Goal: Task Accomplishment & Management: Complete application form

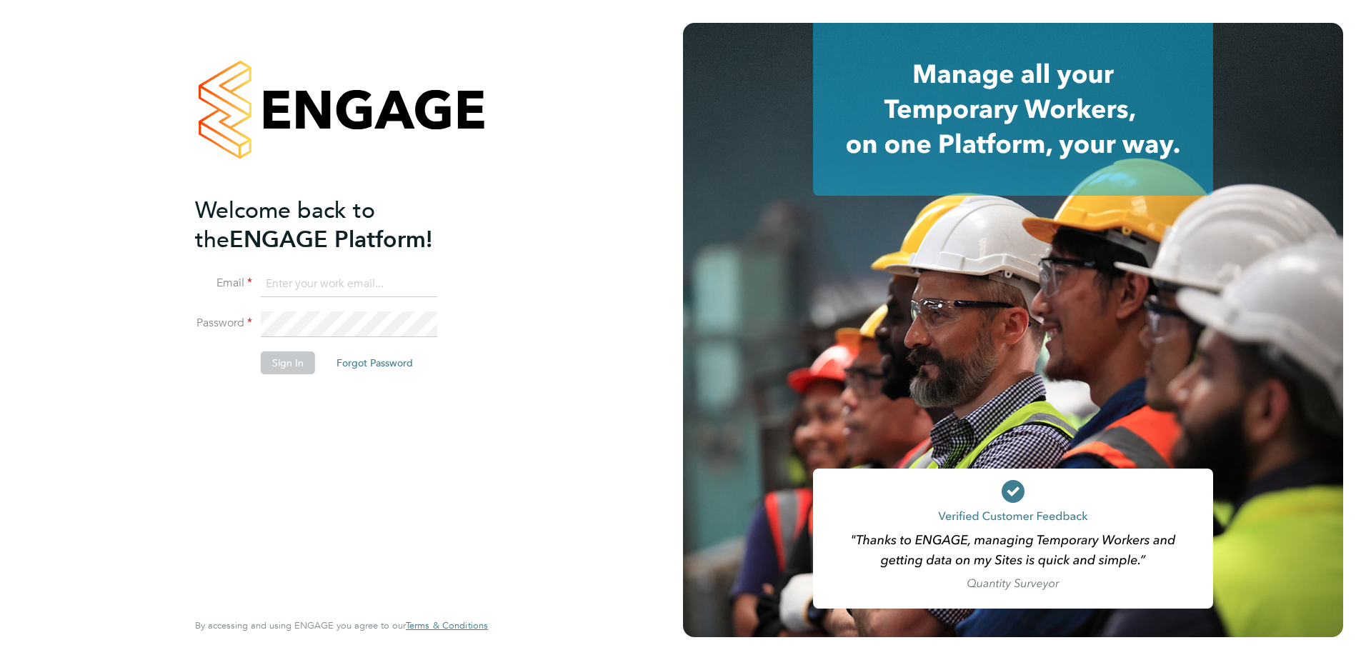
type input "[PERSON_NAME][EMAIL_ADDRESS][PERSON_NAME][DOMAIN_NAME]"
click at [279, 366] on button "Sign In" at bounding box center [288, 363] width 54 height 23
click at [279, 366] on div "Sorry, we are having problems connecting to our services." at bounding box center [341, 330] width 683 height 660
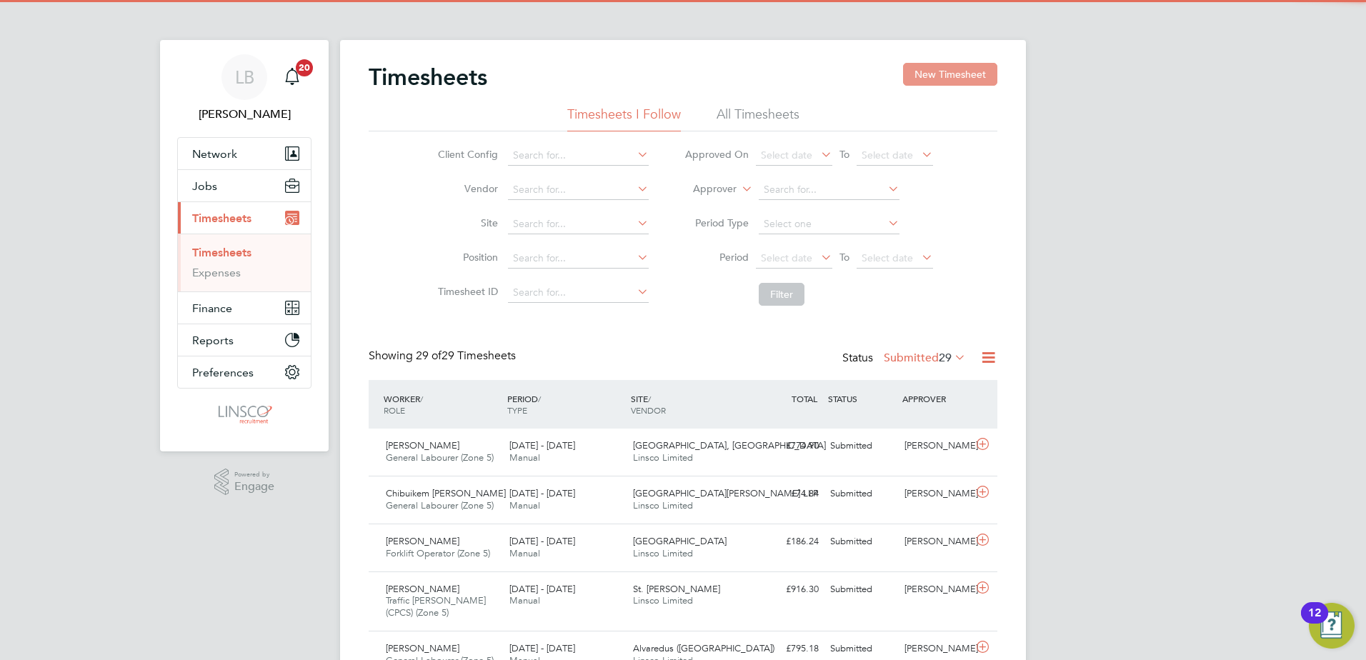
click at [926, 81] on button "New Timesheet" at bounding box center [950, 74] width 94 height 23
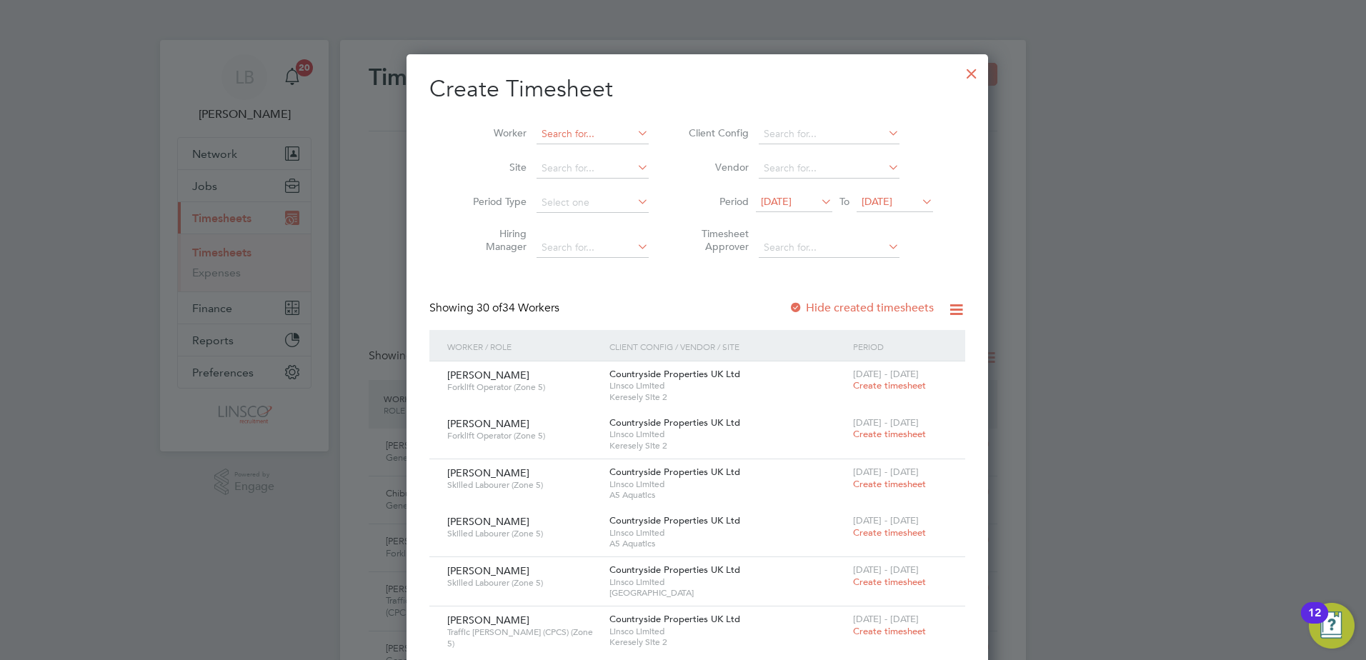
click at [565, 135] on input at bounding box center [593, 134] width 112 height 20
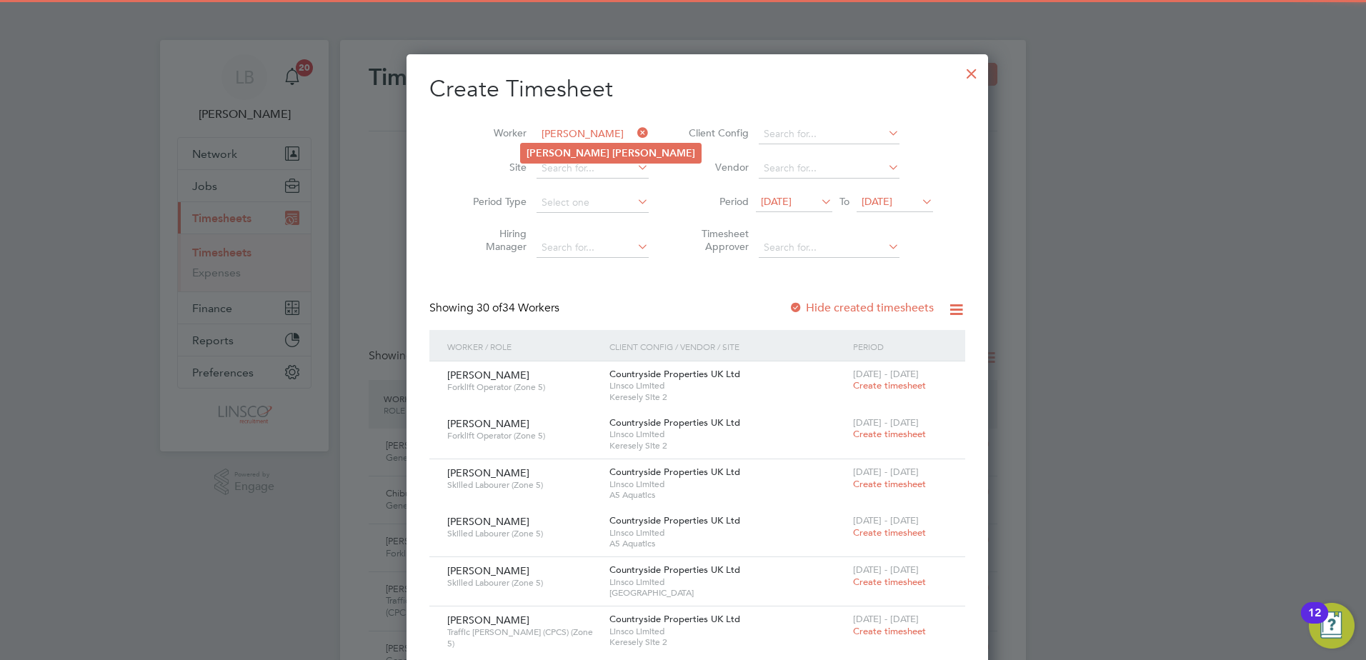
click at [612, 151] on b "Thorpe" at bounding box center [653, 153] width 83 height 12
type input "James Thorpe"
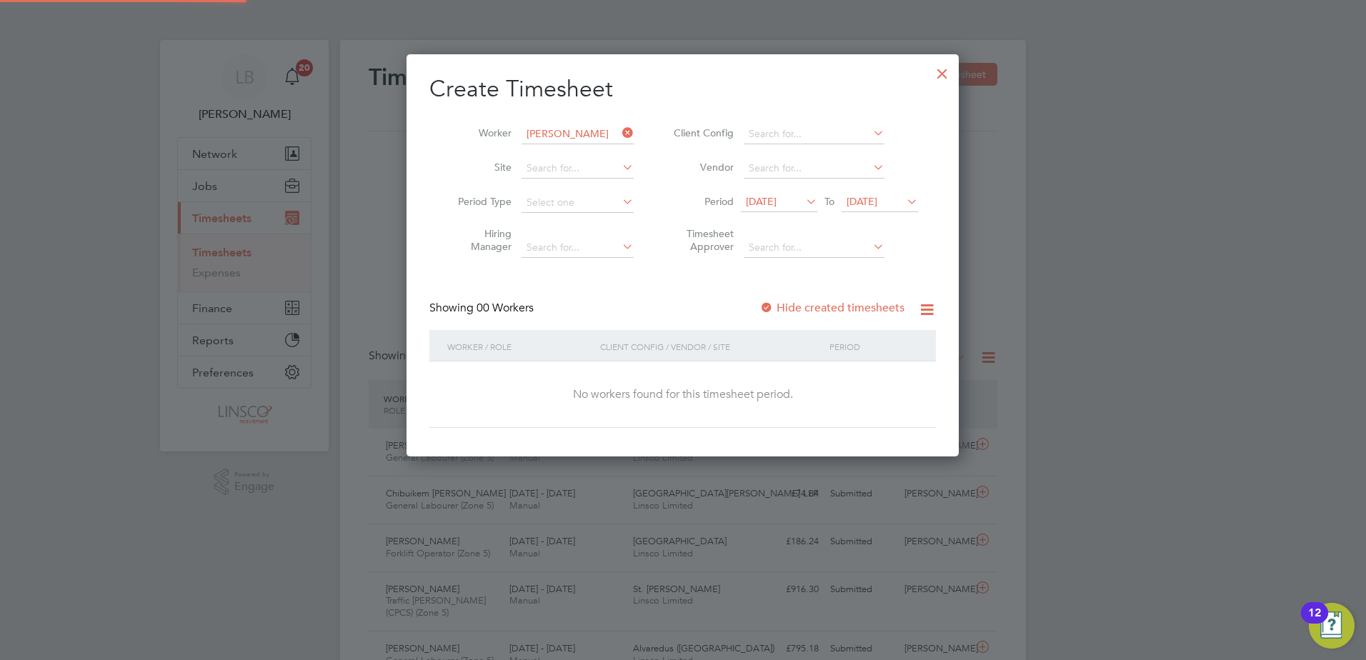
click at [777, 200] on span "14 Aug 2025" at bounding box center [761, 201] width 31 height 13
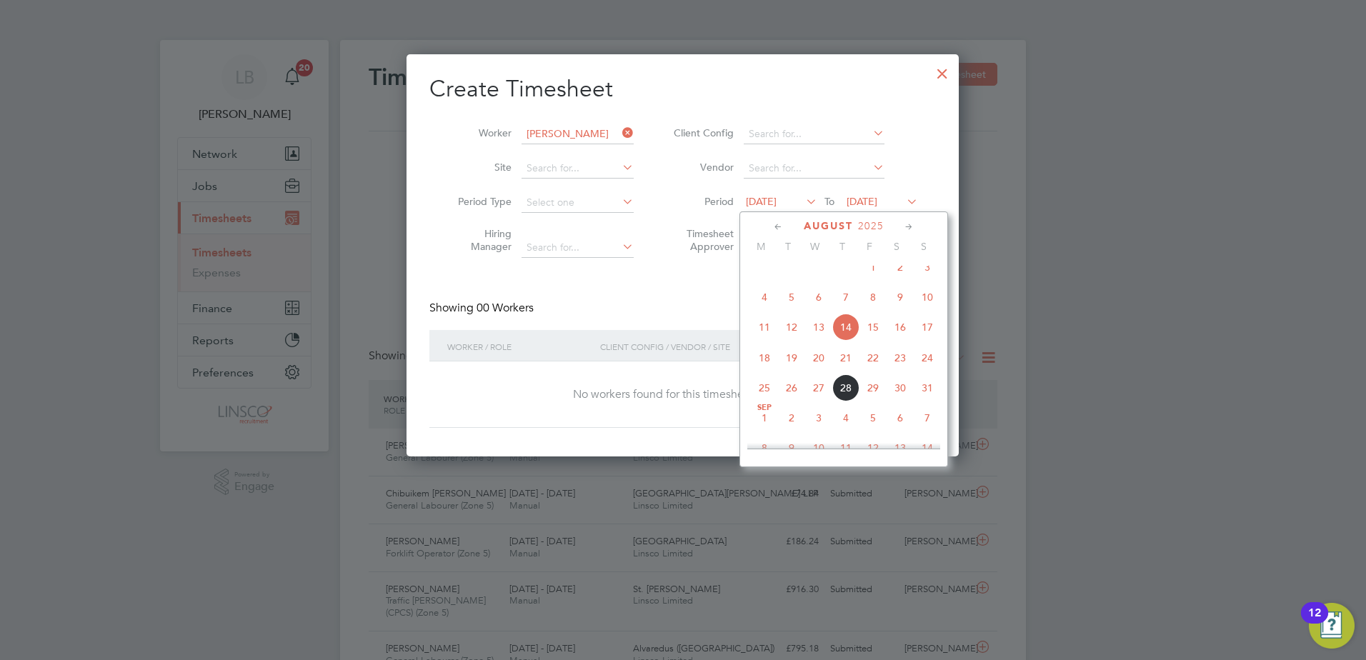
click at [765, 372] on span "18" at bounding box center [764, 357] width 27 height 27
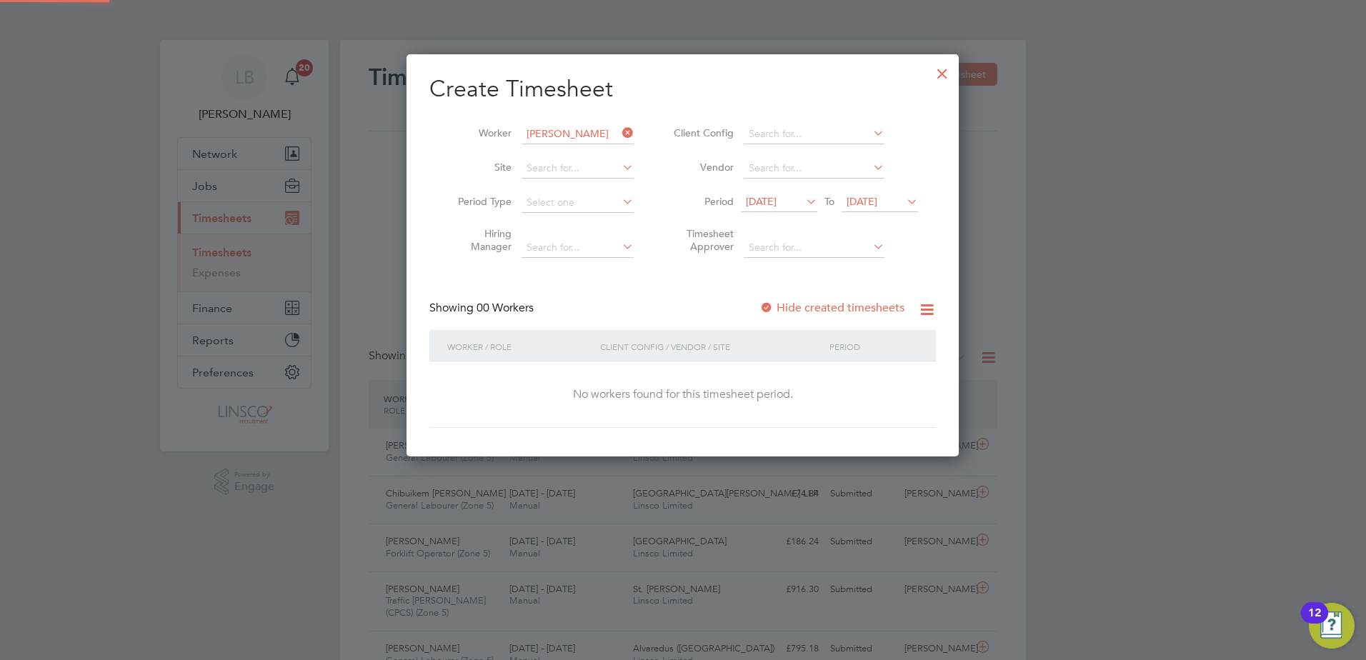
click at [878, 201] on span "21 Aug 2025" at bounding box center [862, 201] width 31 height 13
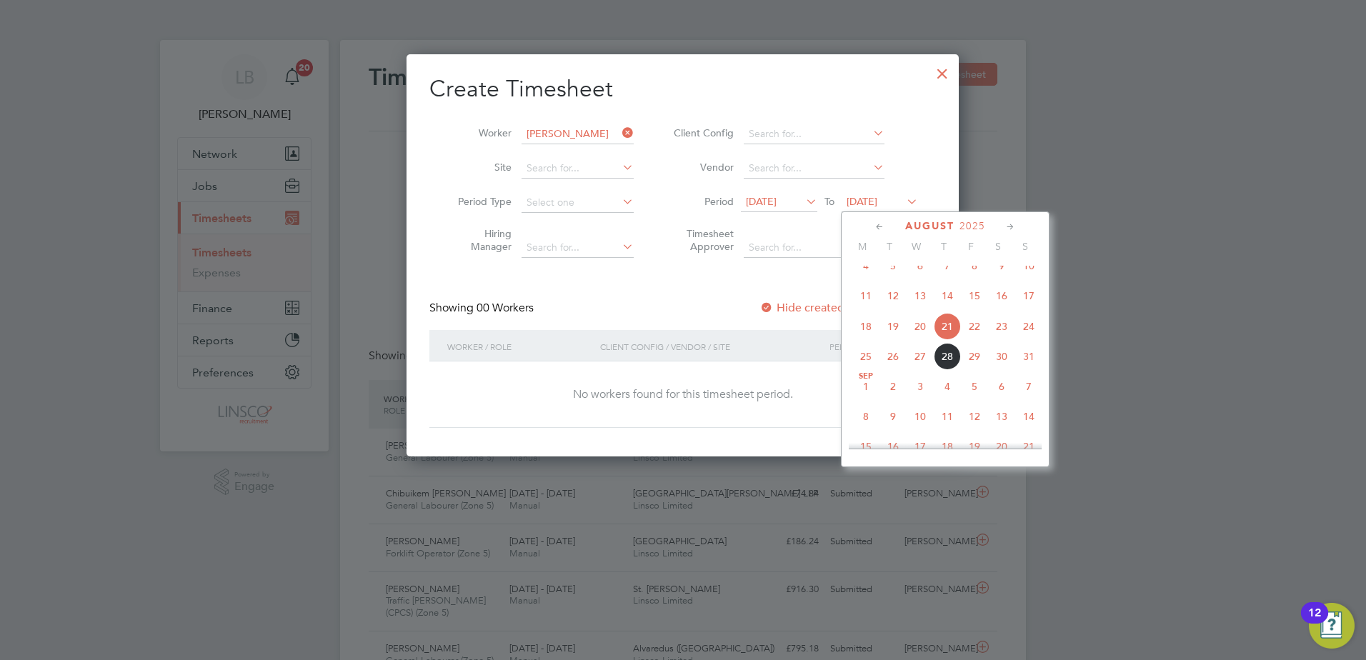
click at [1026, 340] on span "24" at bounding box center [1029, 326] width 27 height 27
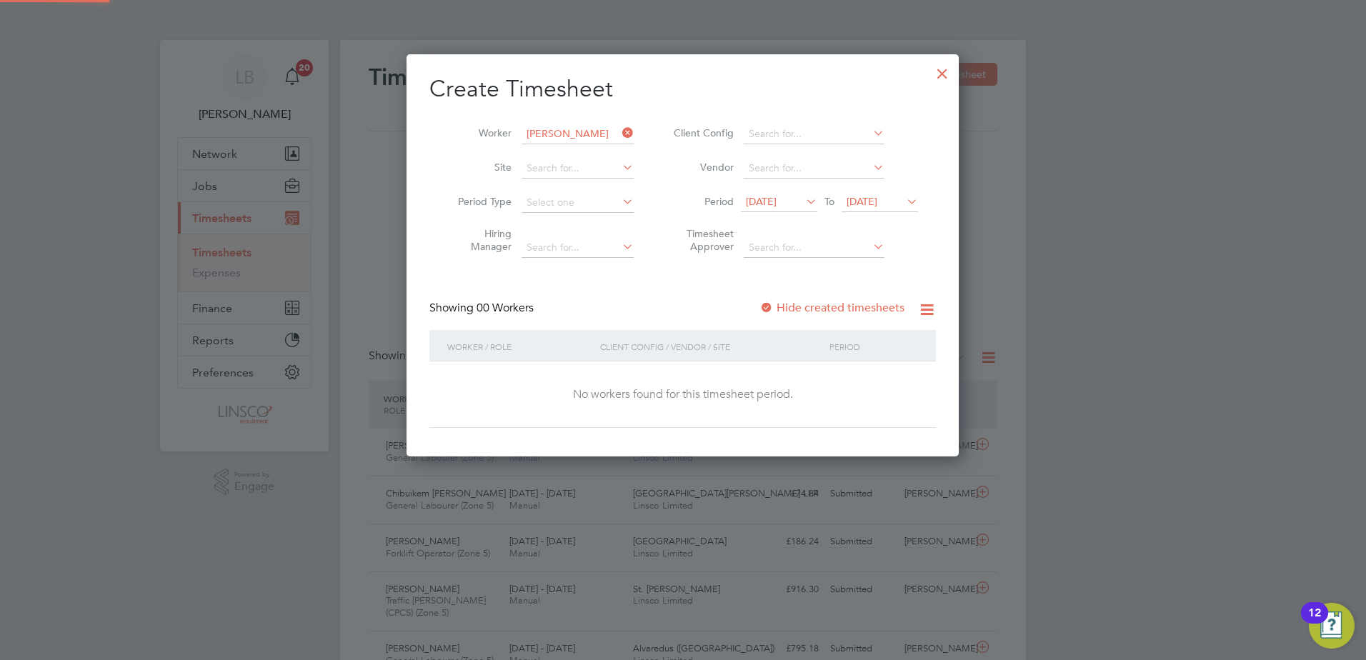
drag, startPoint x: 851, startPoint y: 322, endPoint x: 842, endPoint y: 314, distance: 11.7
click at [850, 322] on div "Showing 00 Workers Hide created timesheets" at bounding box center [683, 315] width 507 height 29
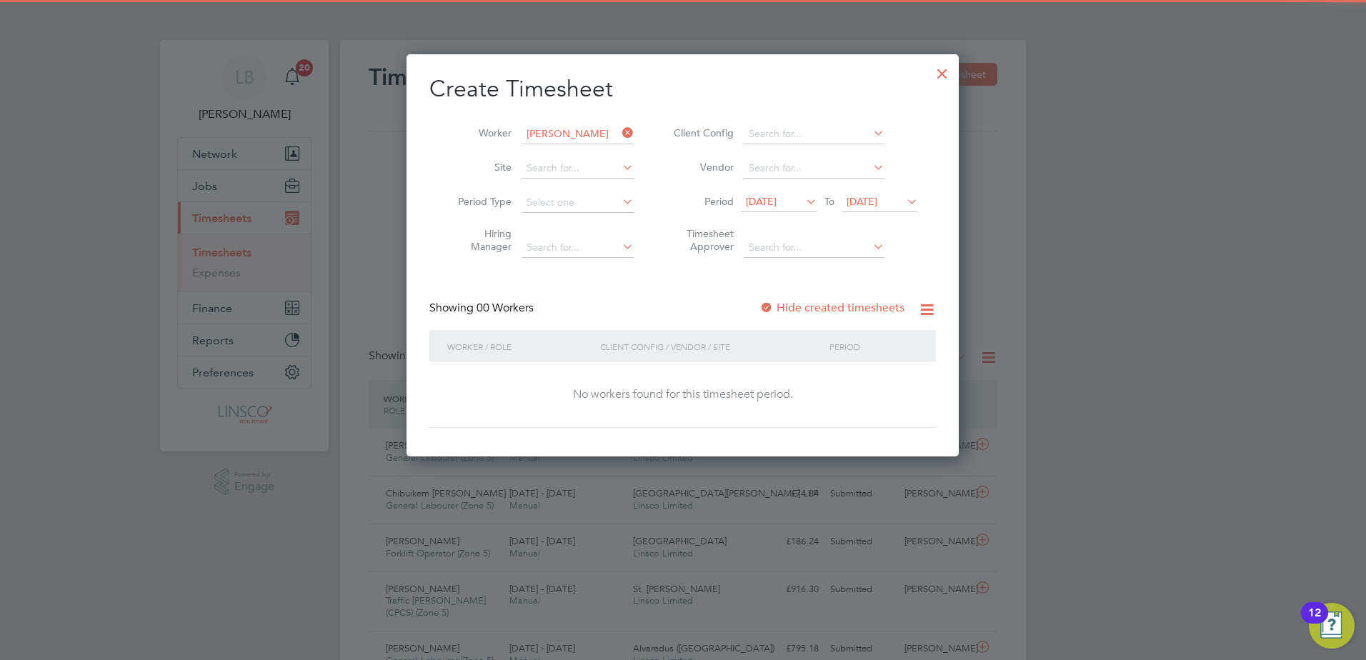
click at [842, 314] on div "Hide created timesheets" at bounding box center [834, 308] width 148 height 15
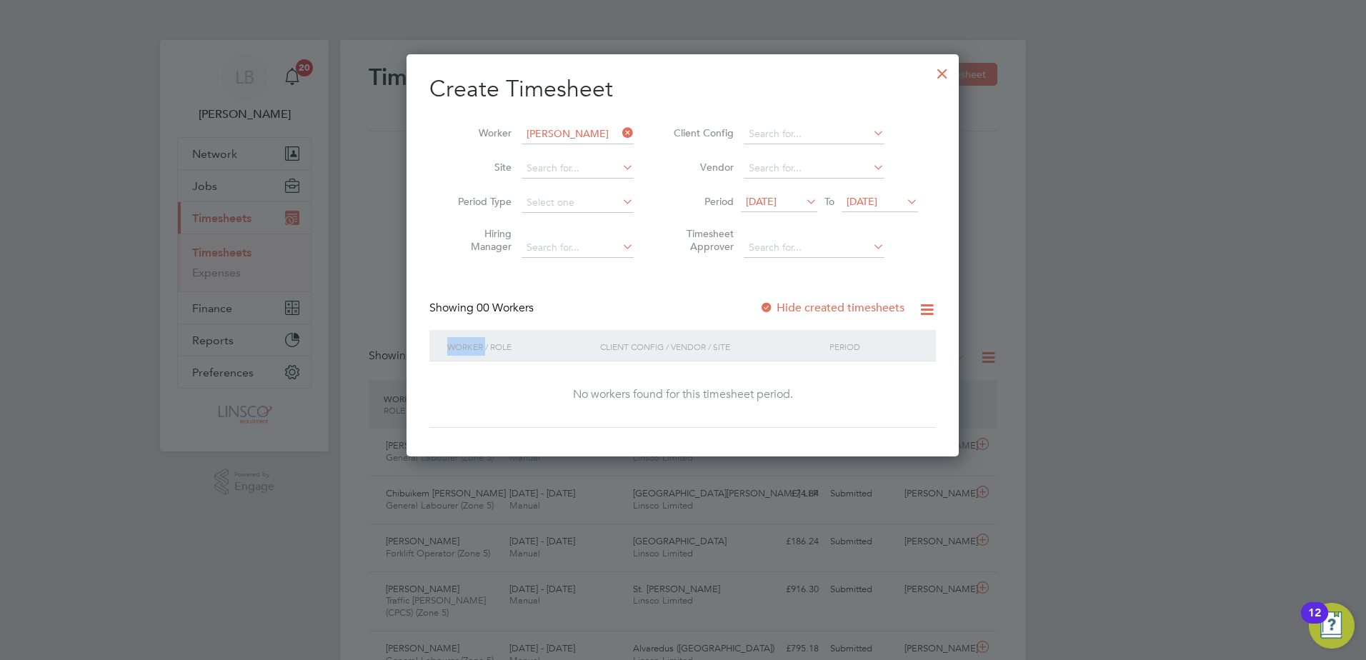
drag, startPoint x: 842, startPoint y: 314, endPoint x: 835, endPoint y: 309, distance: 8.1
click at [835, 309] on div "Hide created timesheets" at bounding box center [834, 308] width 148 height 15
click at [835, 309] on label "Hide created timesheets" at bounding box center [832, 308] width 145 height 14
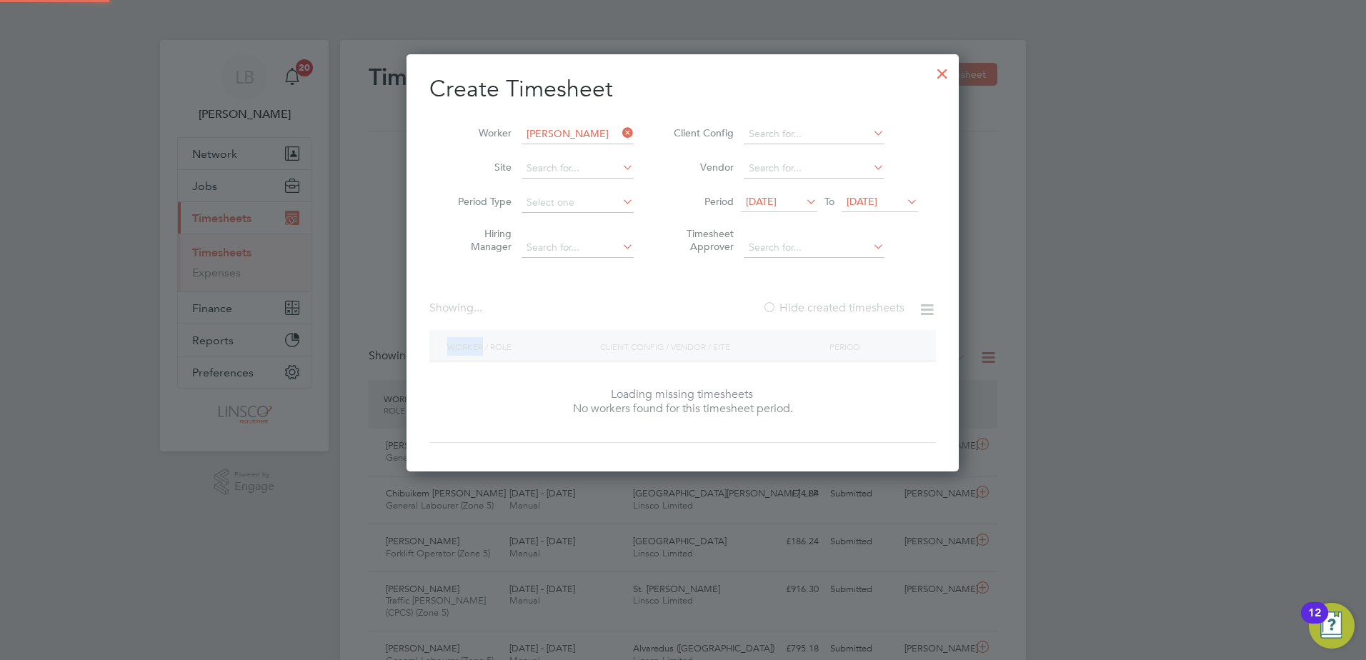
click at [835, 309] on label "Hide created timesheets" at bounding box center [834, 308] width 142 height 14
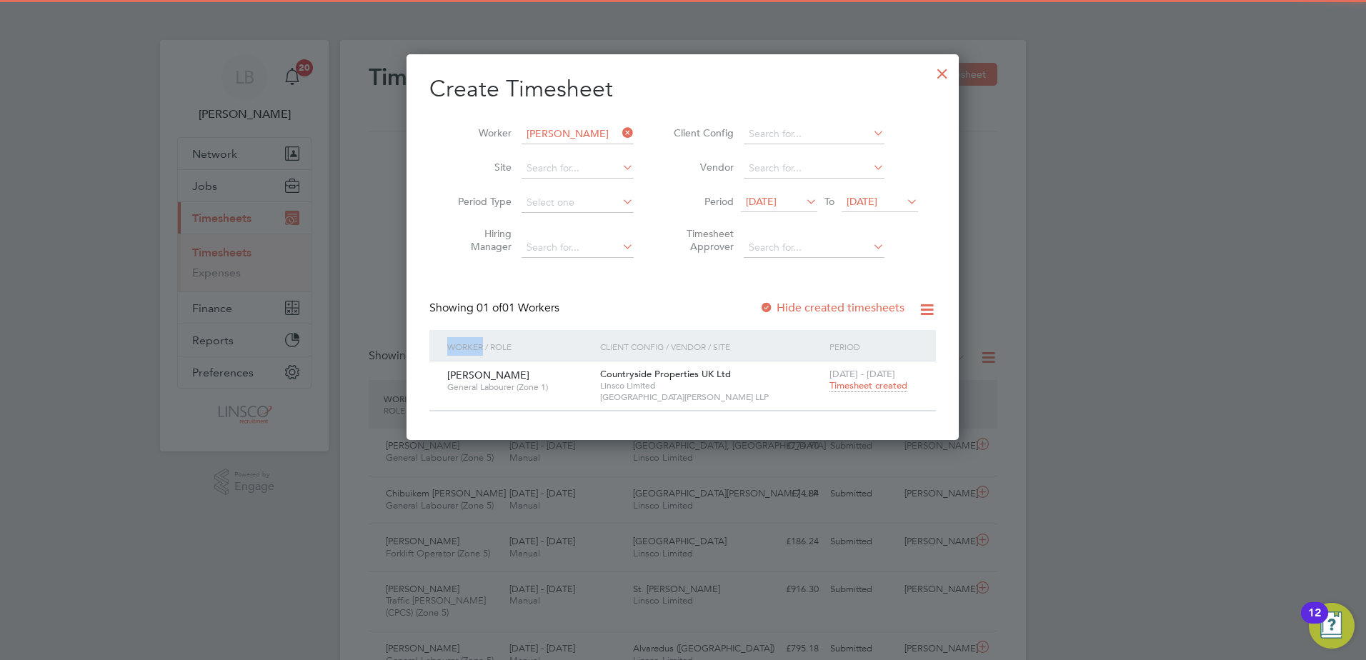
drag, startPoint x: 835, startPoint y: 309, endPoint x: 881, endPoint y: 384, distance: 87.9
click at [881, 384] on span "Timesheet created" at bounding box center [869, 385] width 78 height 13
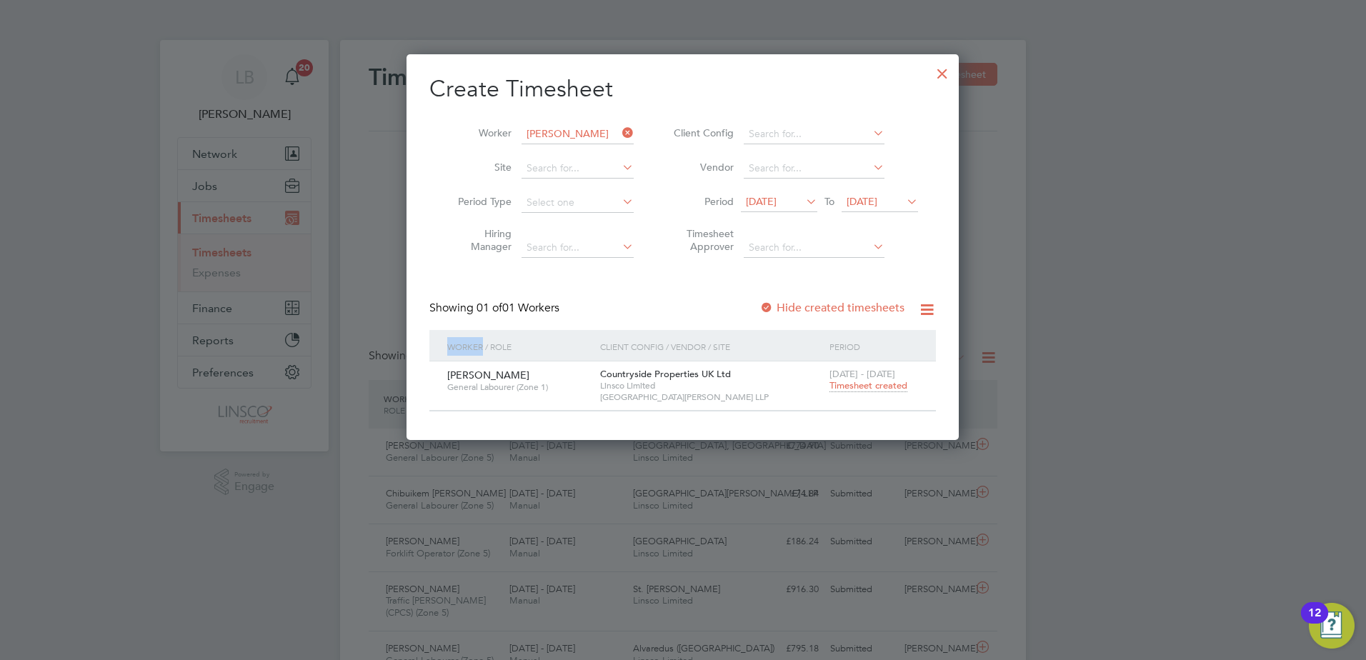
click at [881, 384] on span "Timesheet created" at bounding box center [869, 385] width 78 height 13
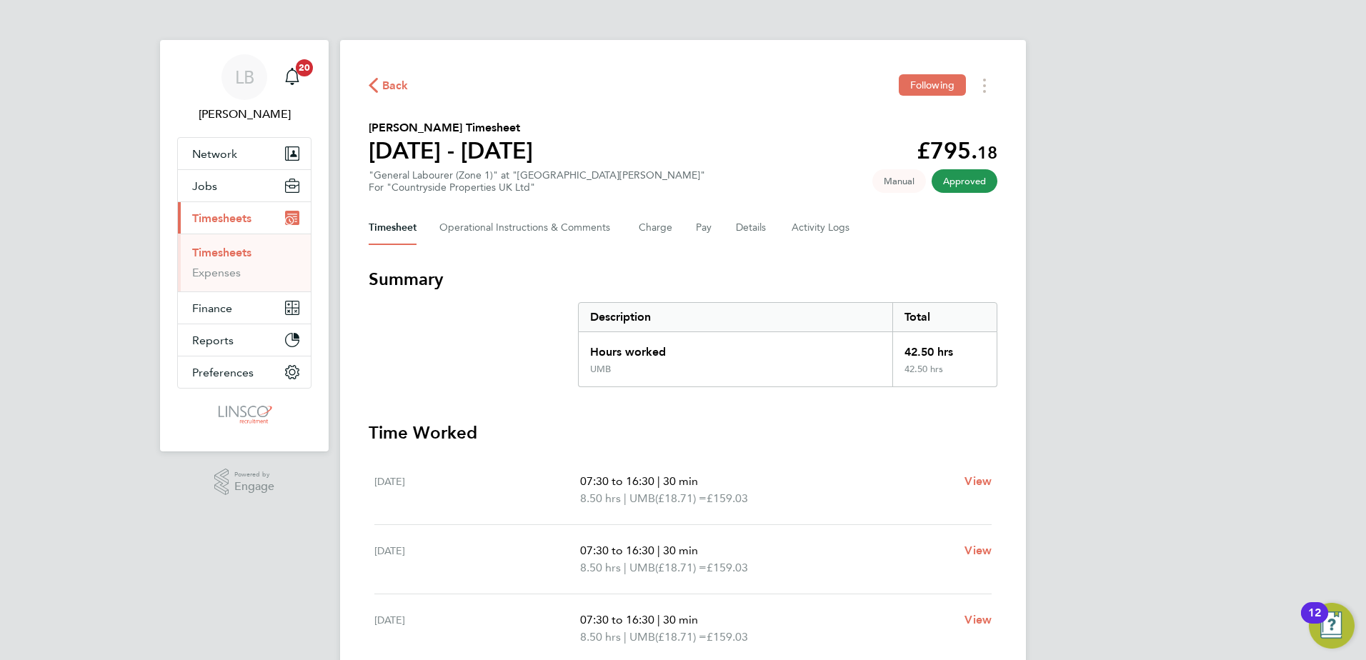
click at [397, 90] on span "Back" at bounding box center [395, 85] width 26 height 17
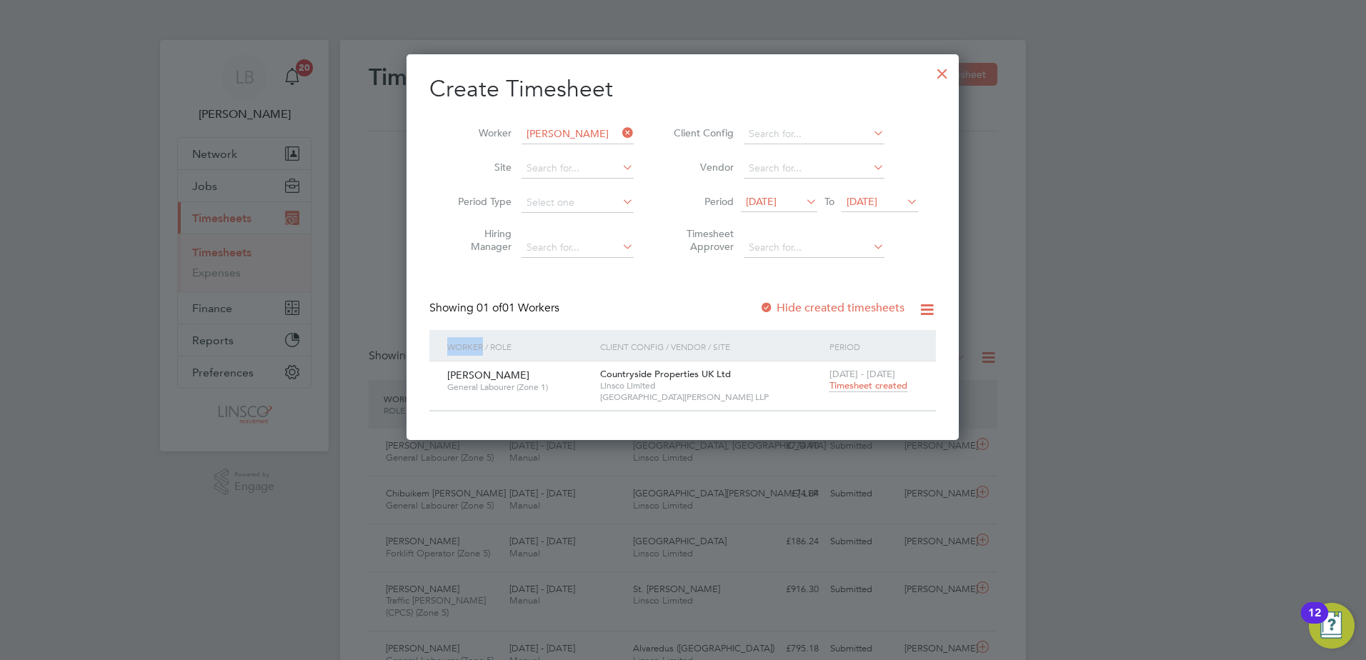
click at [946, 69] on div at bounding box center [943, 70] width 26 height 26
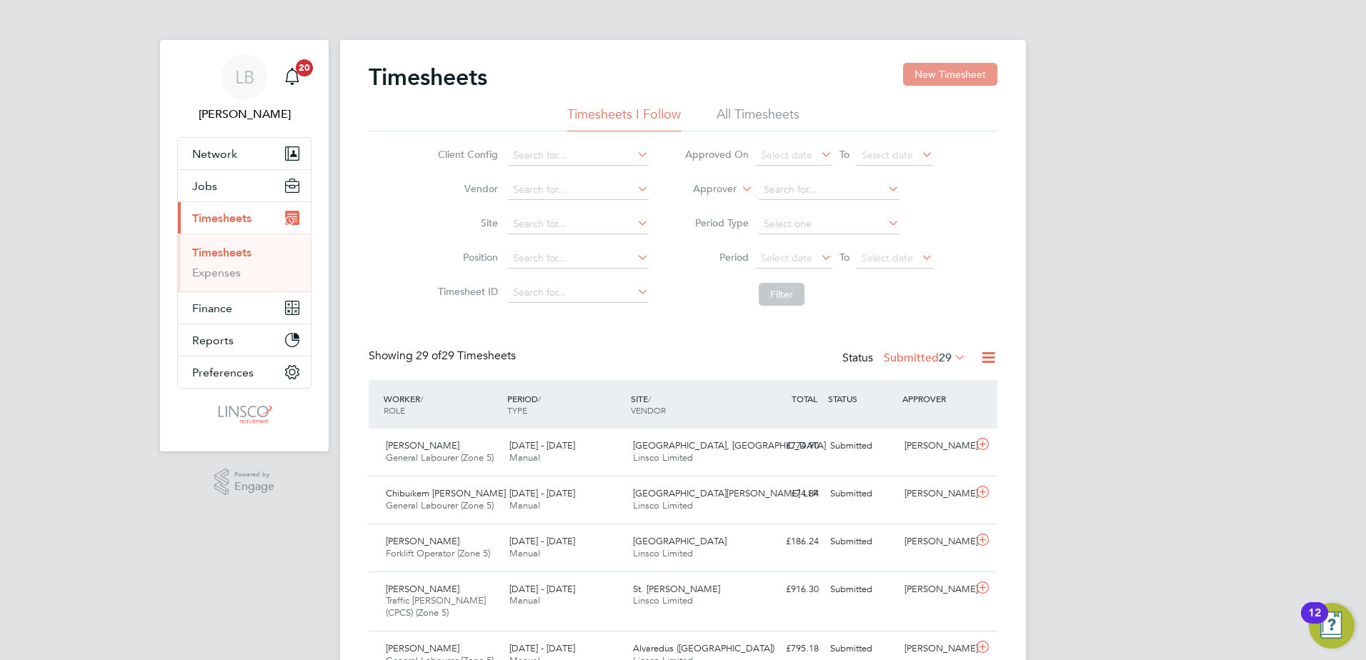
drag, startPoint x: 950, startPoint y: 75, endPoint x: 940, endPoint y: 75, distance: 10.0
click at [950, 75] on button "New Timesheet" at bounding box center [950, 74] width 94 height 23
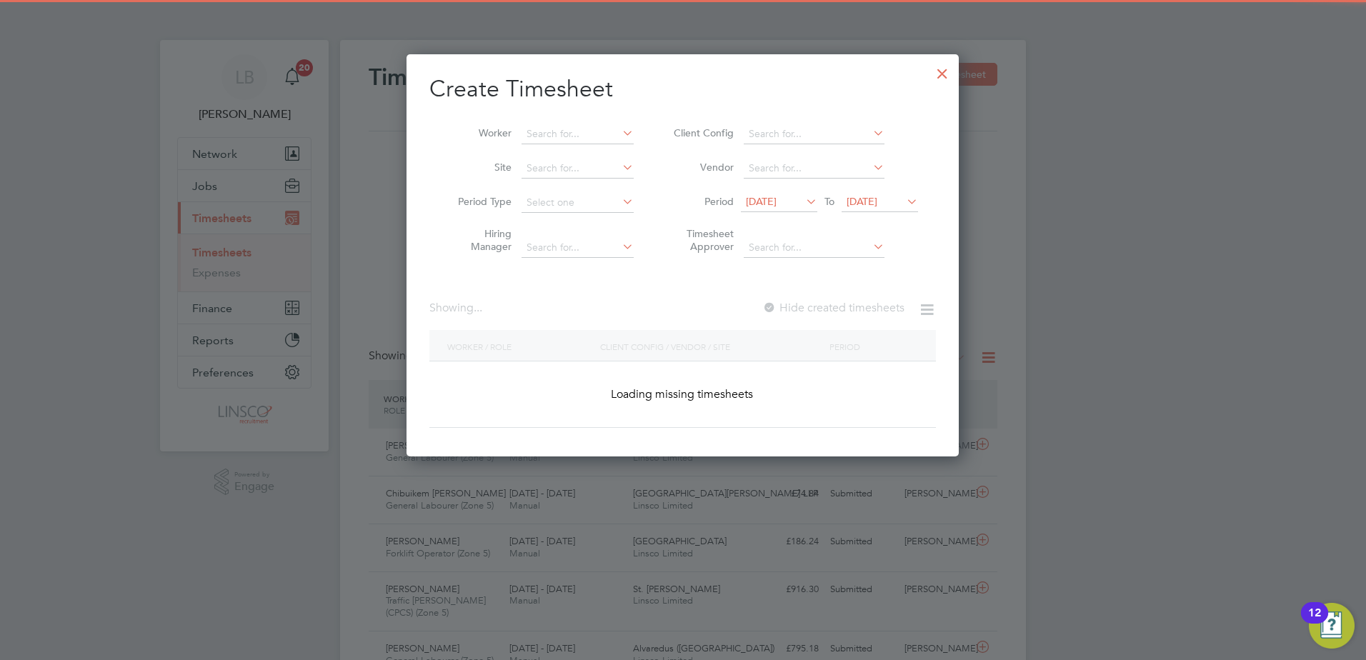
scroll to position [2544, 553]
click at [586, 121] on li "Worker" at bounding box center [541, 134] width 222 height 34
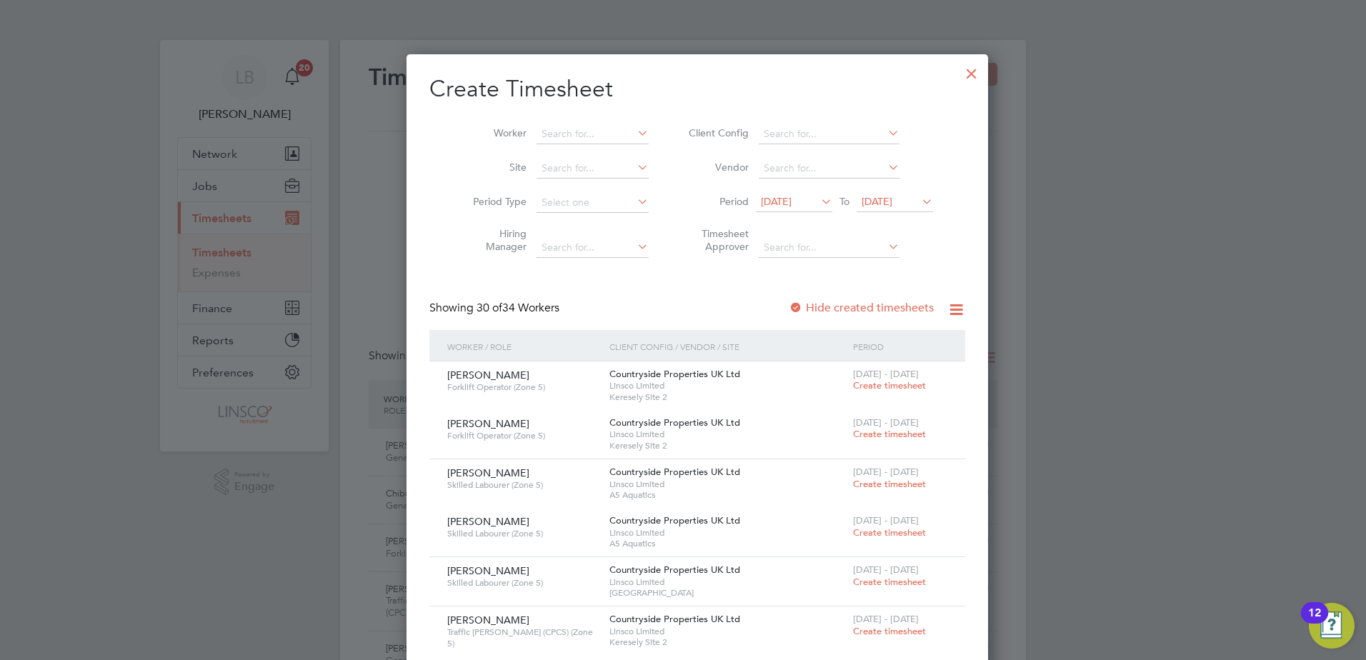
click at [559, 120] on li "Worker" at bounding box center [556, 134] width 222 height 34
click at [558, 124] on input at bounding box center [593, 134] width 112 height 20
click at [576, 144] on li "Robert Maulson" at bounding box center [611, 153] width 180 height 19
type input "Robert Maulson"
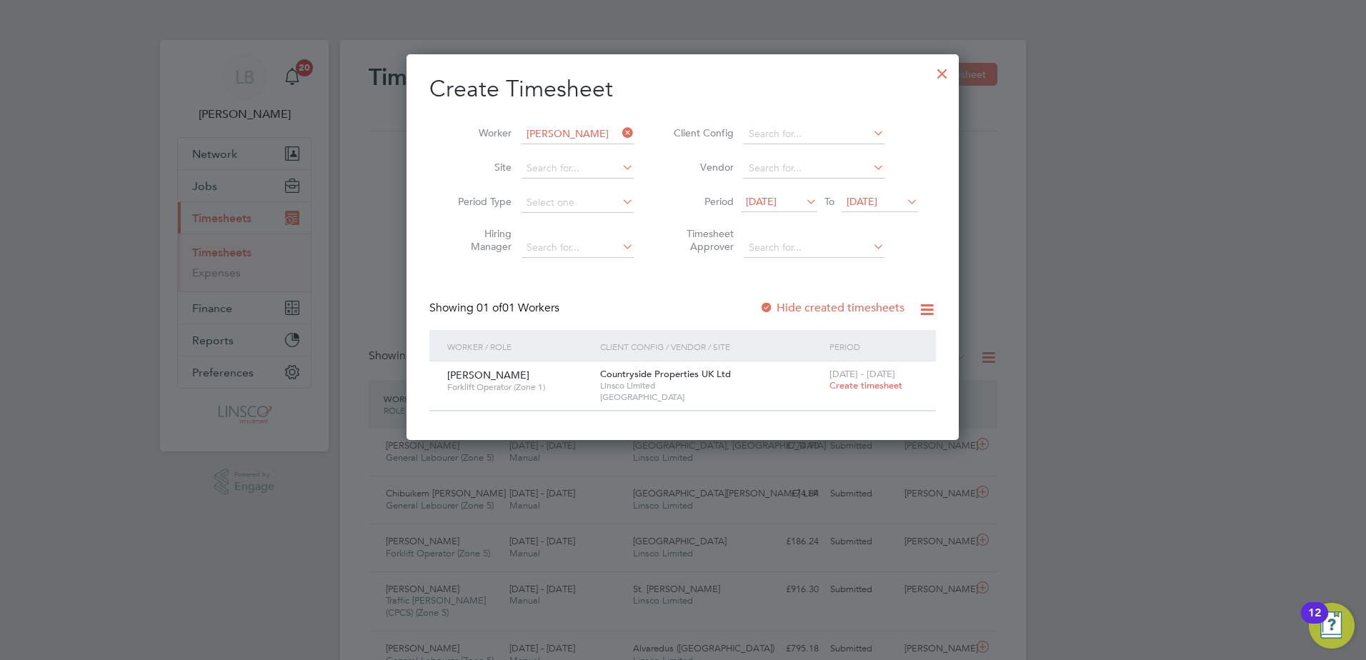
scroll to position [385, 553]
click at [763, 194] on span "14 Aug 2025" at bounding box center [779, 202] width 76 height 19
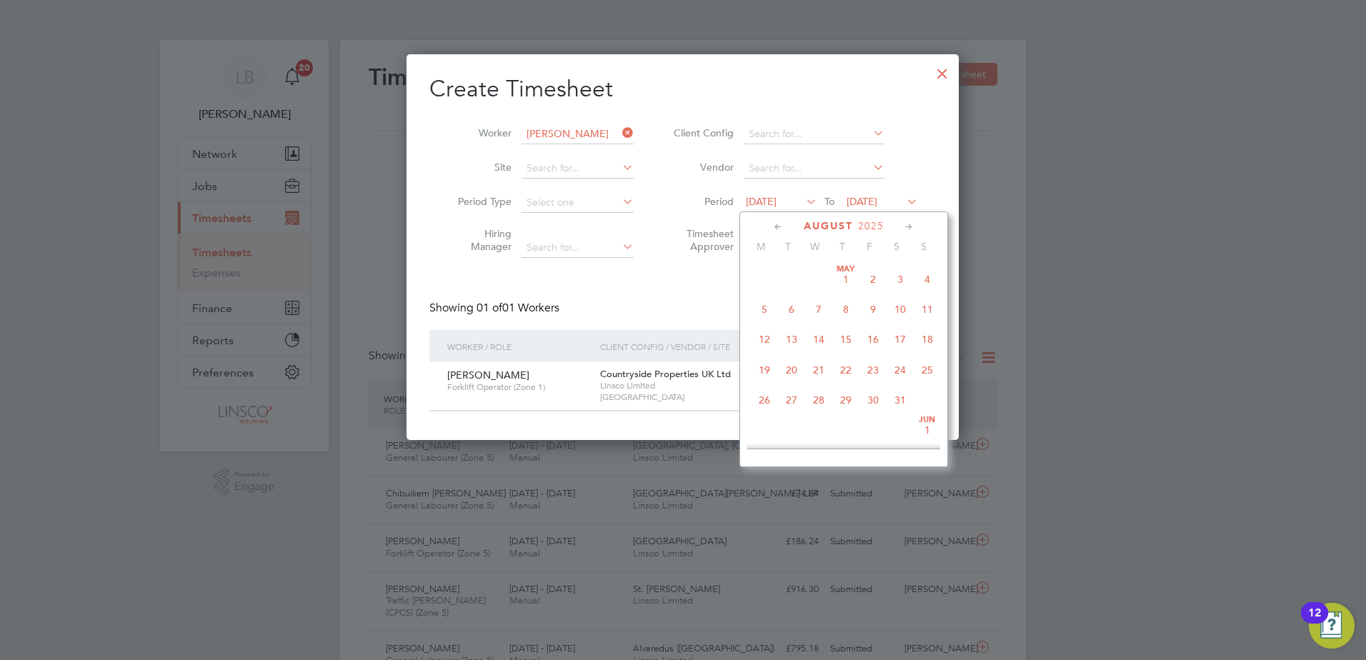
scroll to position [495, 0]
click at [770, 369] on span "18" at bounding box center [764, 357] width 27 height 27
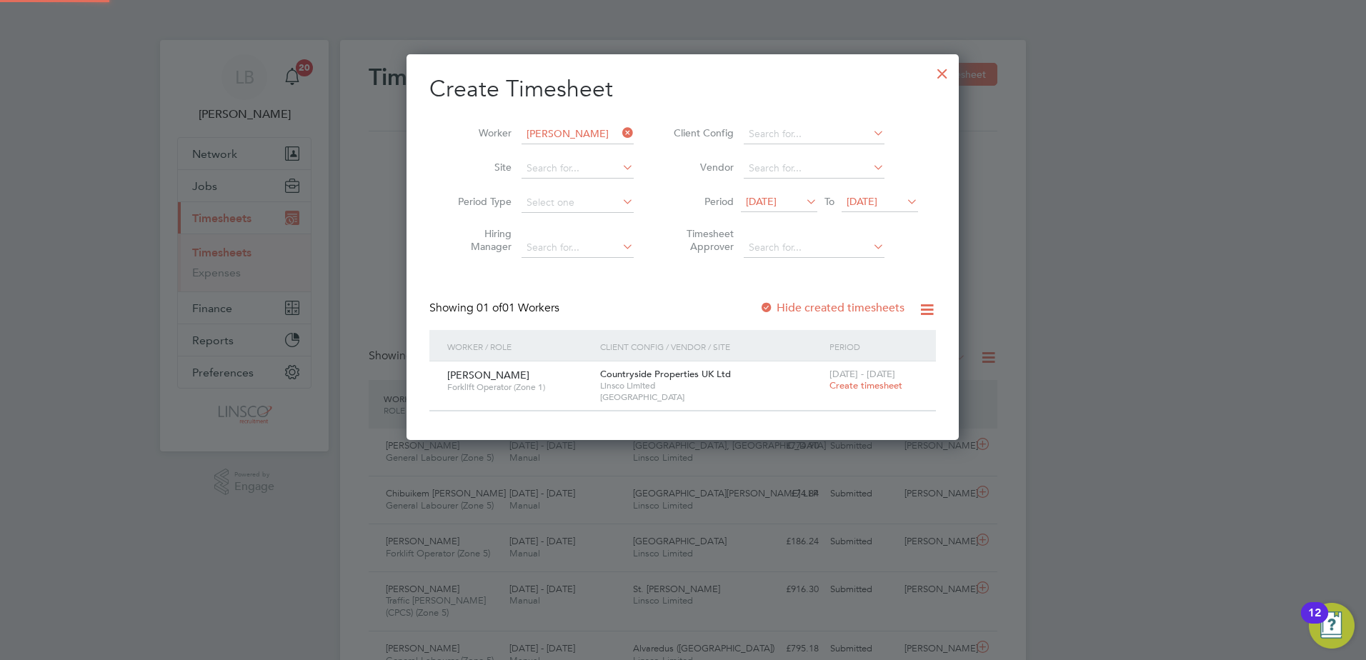
scroll to position [385, 553]
click at [878, 200] on span "21 Aug 2025" at bounding box center [862, 201] width 31 height 13
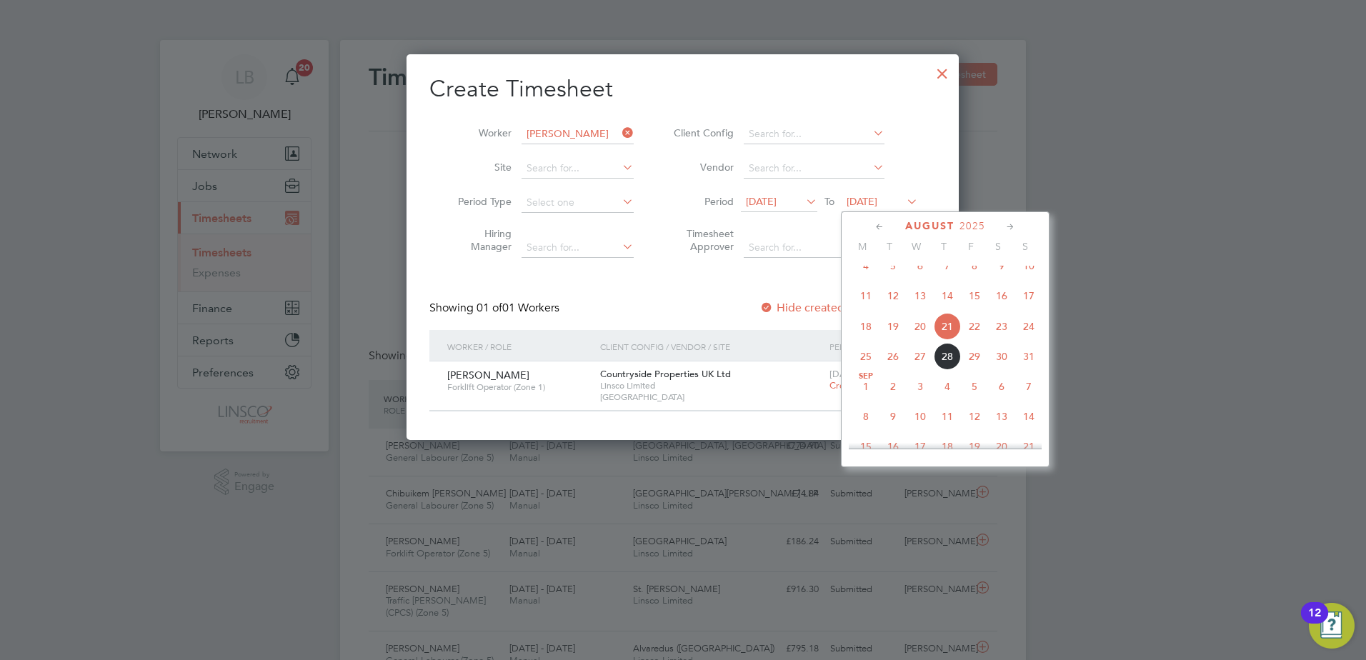
click at [1024, 332] on span "24" at bounding box center [1029, 326] width 27 height 27
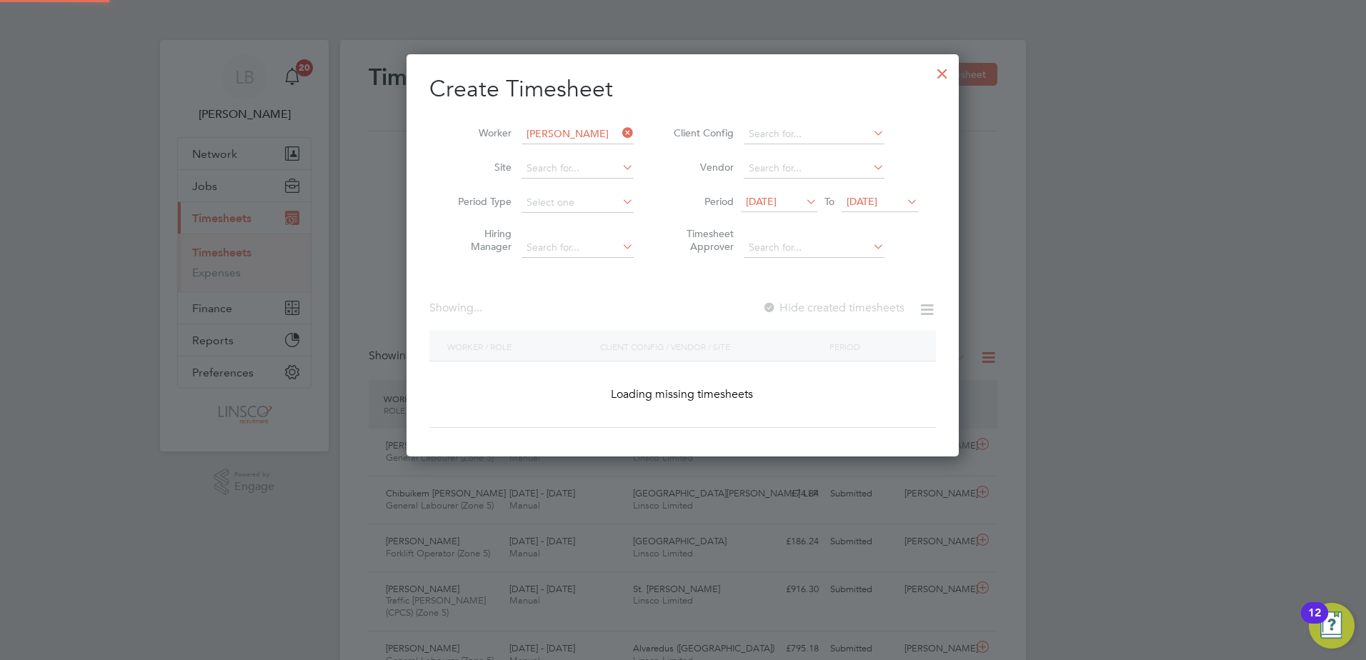
scroll to position [385, 553]
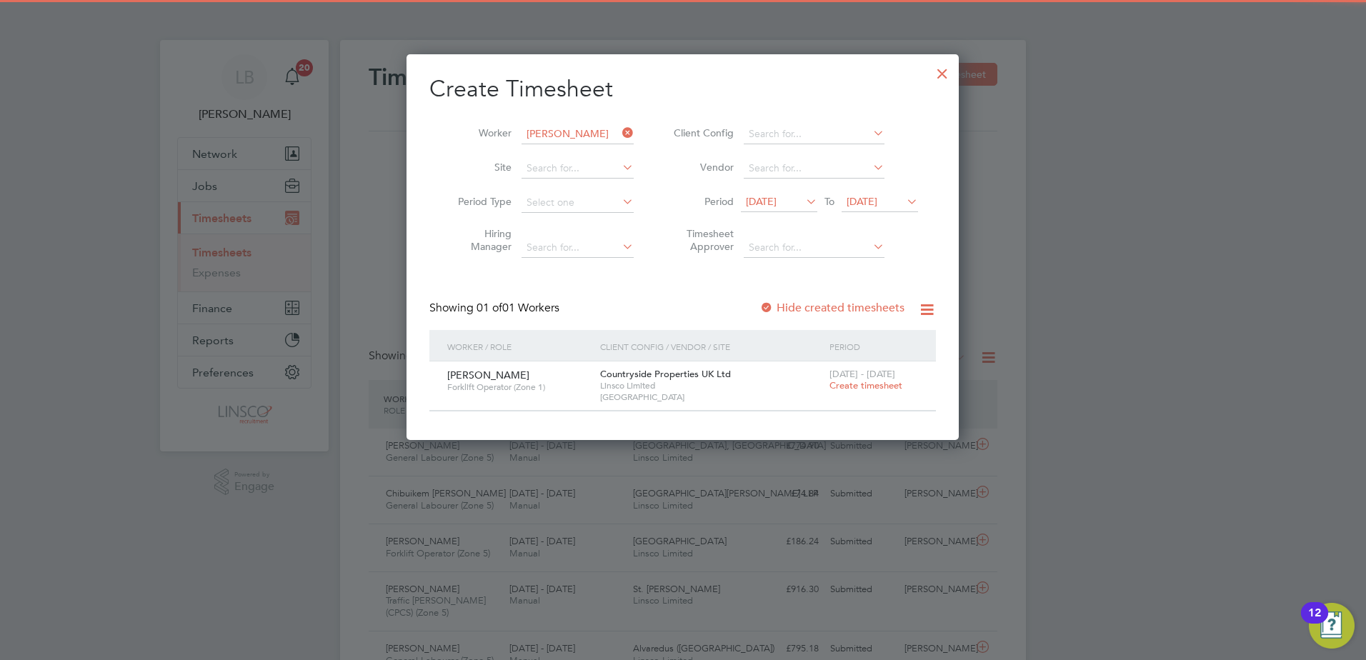
click at [818, 301] on div "Hide created timesheets" at bounding box center [834, 308] width 148 height 15
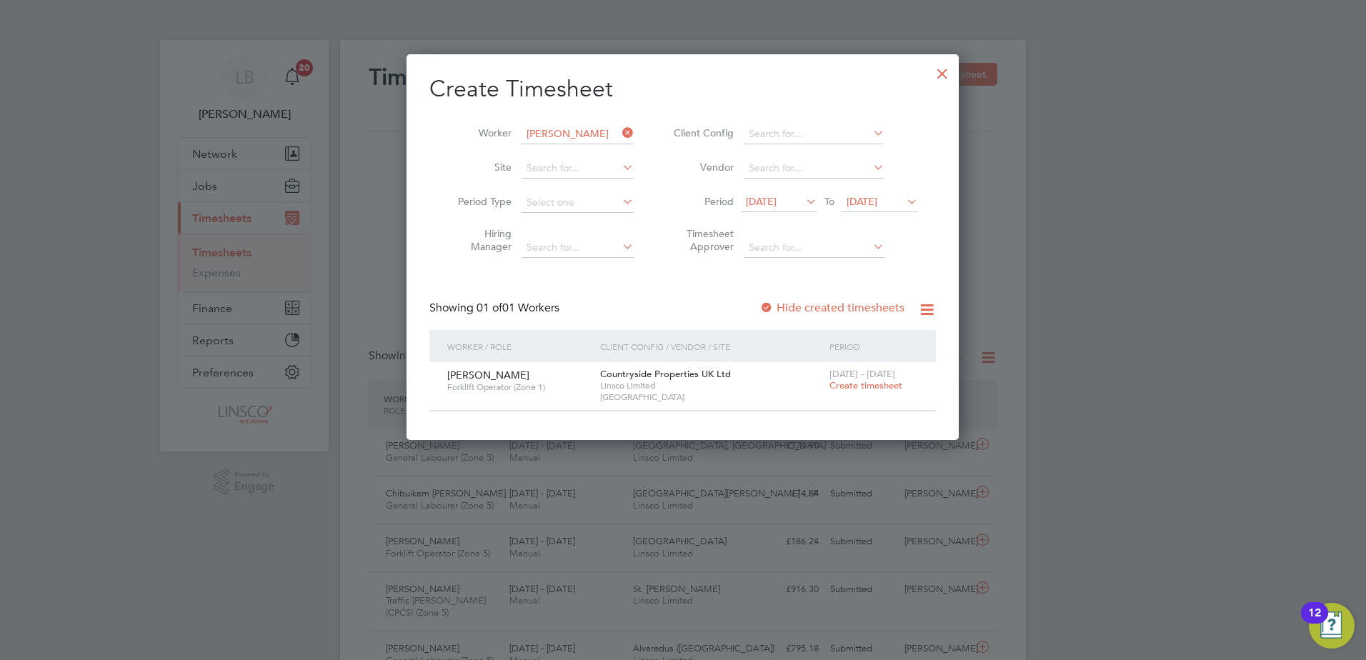
click at [811, 312] on label "Hide created timesheets" at bounding box center [832, 308] width 145 height 14
click at [779, 312] on label "Hide created timesheets" at bounding box center [832, 308] width 145 height 14
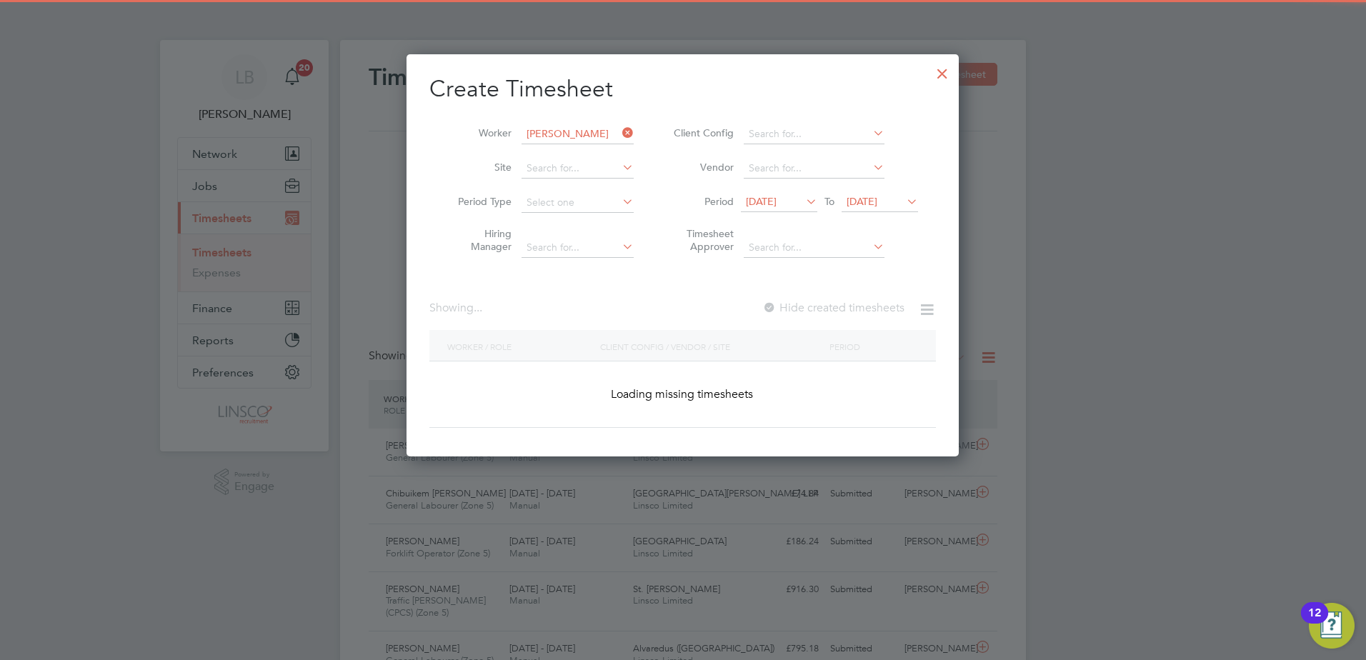
scroll to position [435, 553]
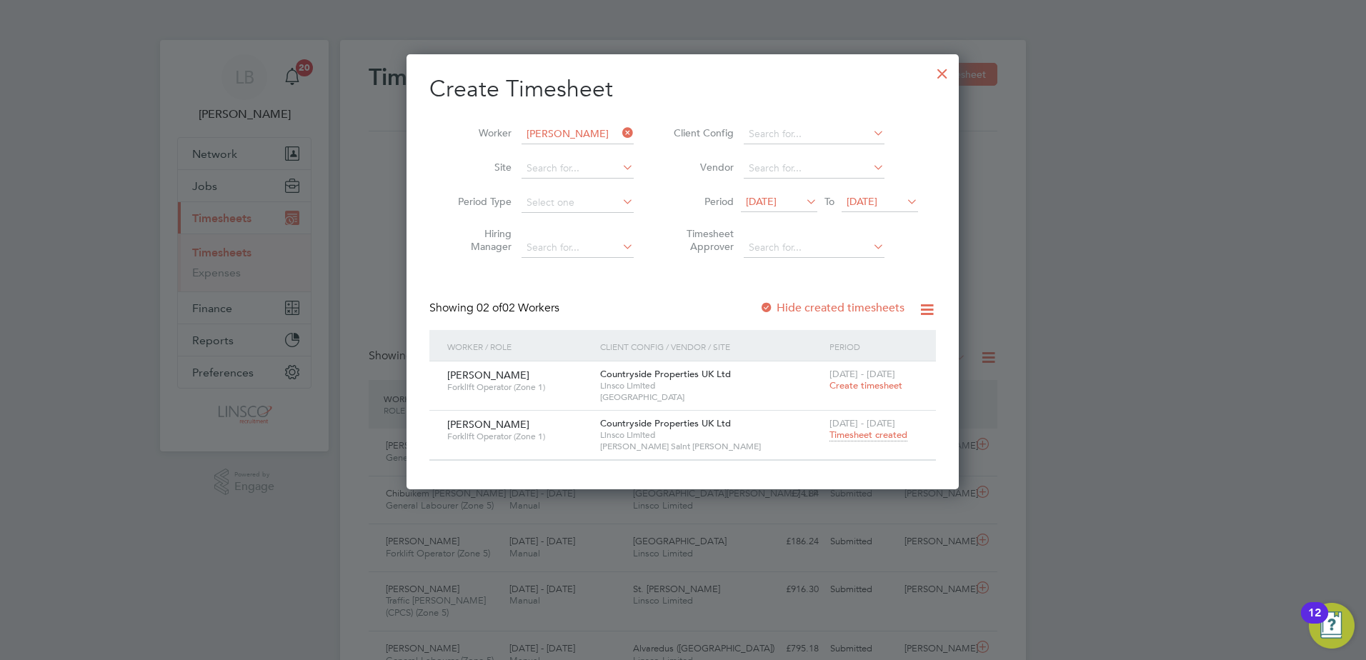
click at [847, 430] on span "Timesheet created" at bounding box center [869, 435] width 78 height 13
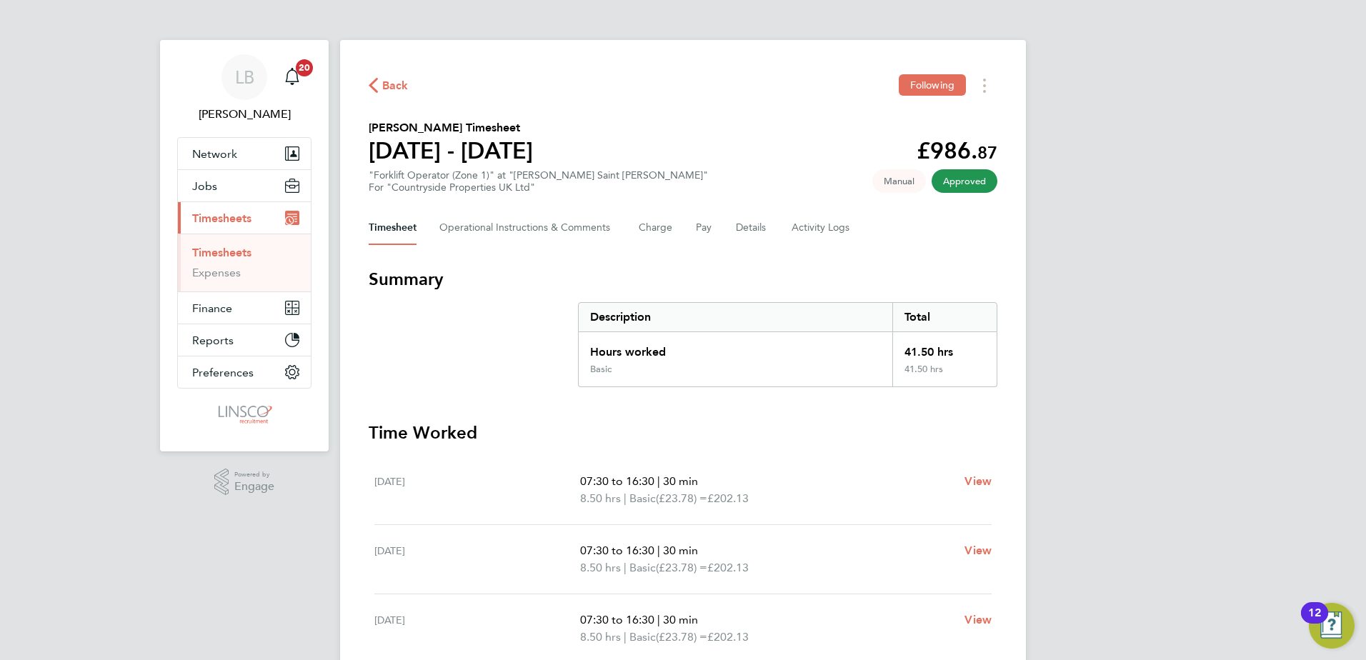
click at [377, 86] on icon "button" at bounding box center [373, 85] width 9 height 15
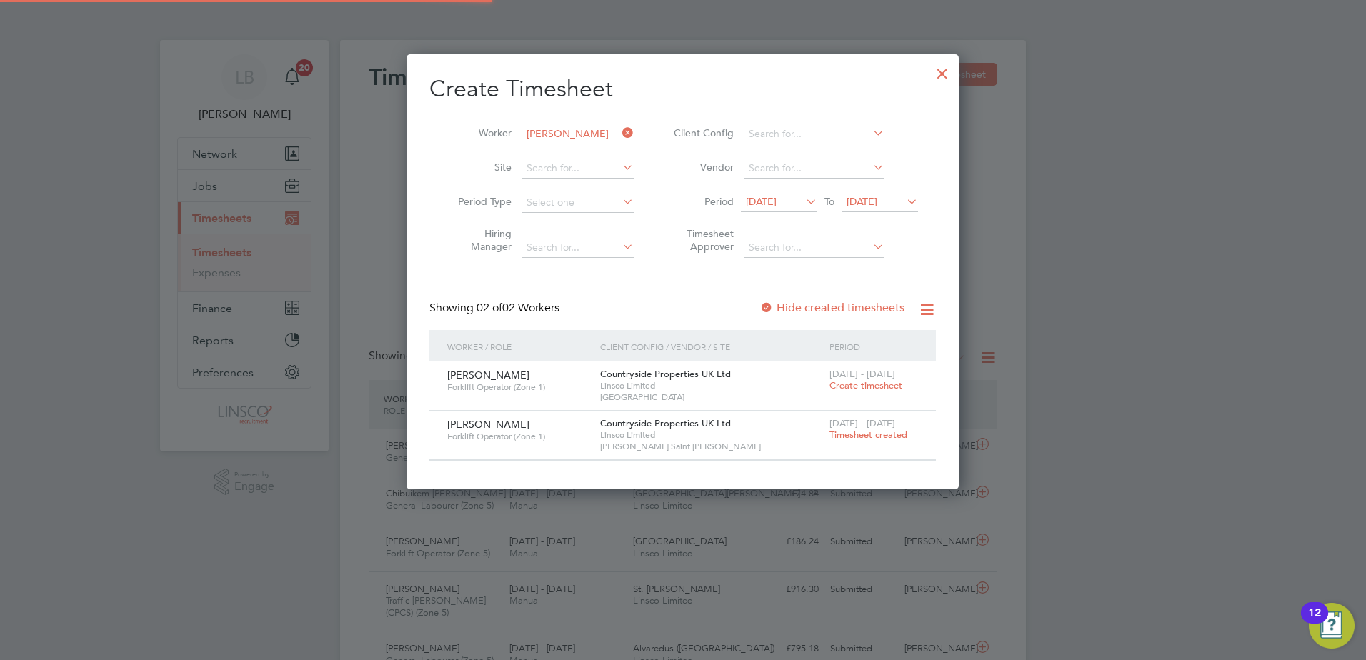
scroll to position [36, 124]
